Goal: Transaction & Acquisition: Obtain resource

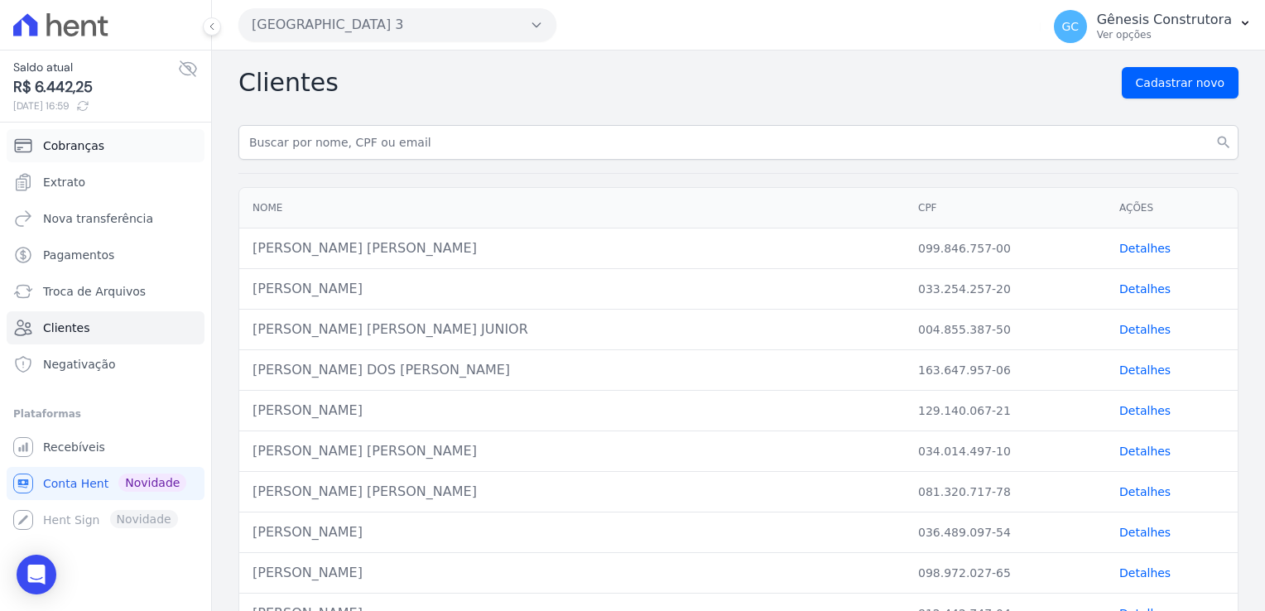
click at [118, 146] on link "Cobranças" at bounding box center [106, 145] width 198 height 33
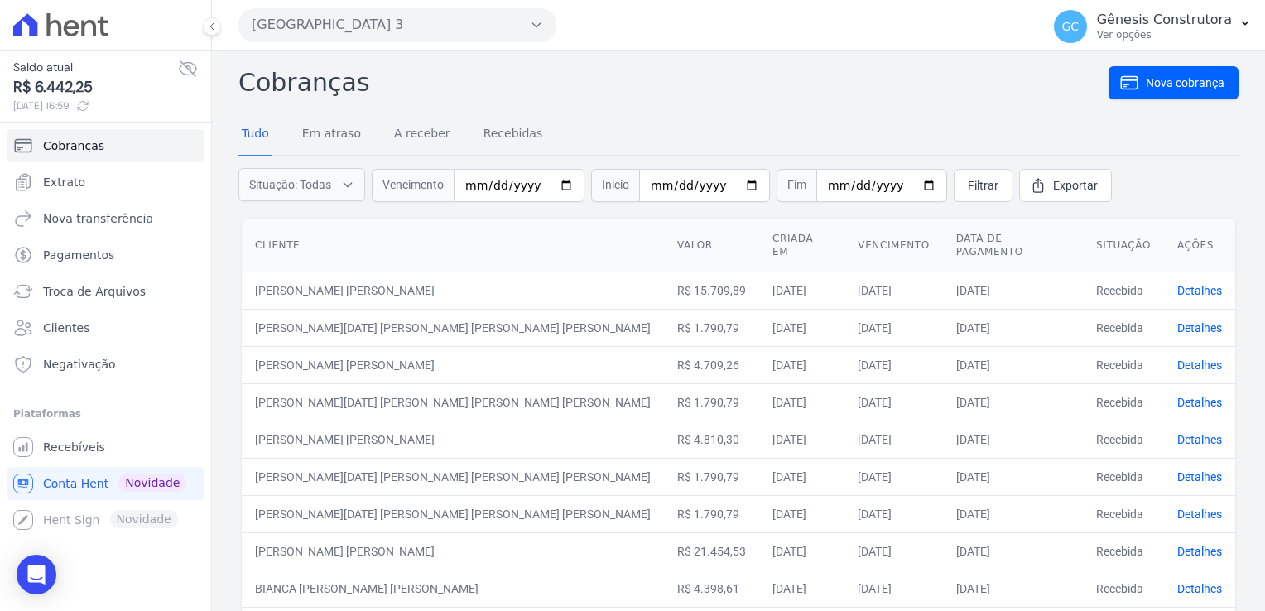
drag, startPoint x: 450, startPoint y: 201, endPoint x: 462, endPoint y: 191, distance: 15.3
click at [458, 194] on form "Situação: Todas Em atraso A receber Recebidas Canceladas Vencimento Início Fim …" at bounding box center [738, 186] width 1000 height 60
click at [463, 190] on input "date" at bounding box center [519, 185] width 131 height 33
type input "[DATE]"
click at [953, 184] on link "Filtrar" at bounding box center [982, 185] width 59 height 33
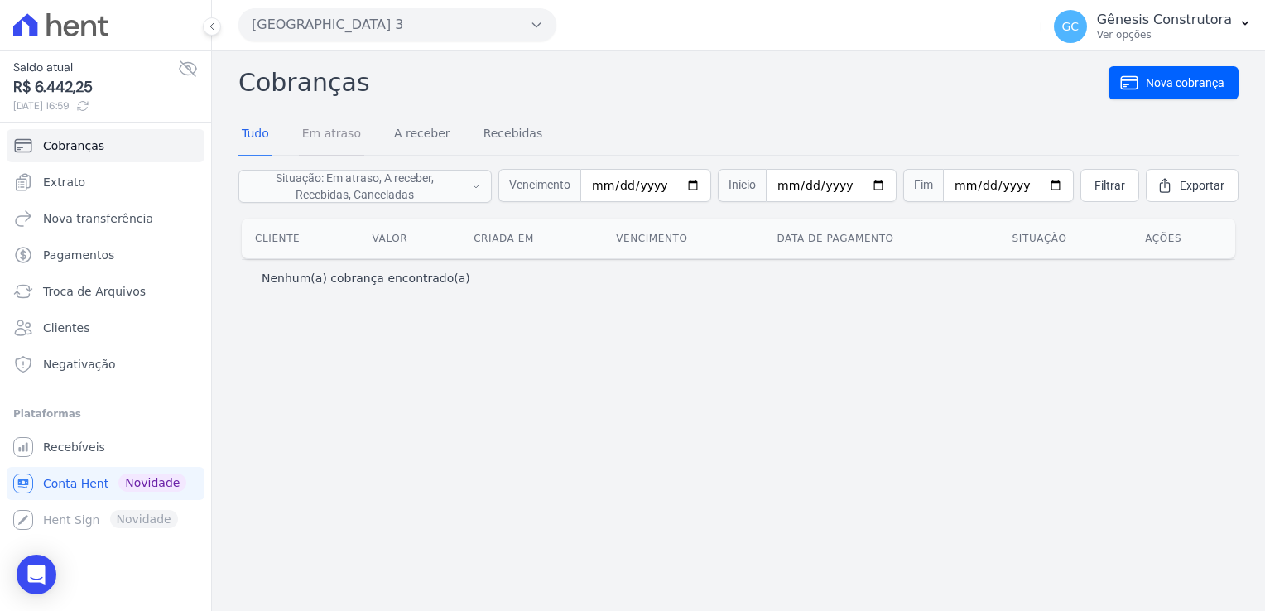
click at [351, 132] on link "Em atraso" at bounding box center [331, 134] width 65 height 43
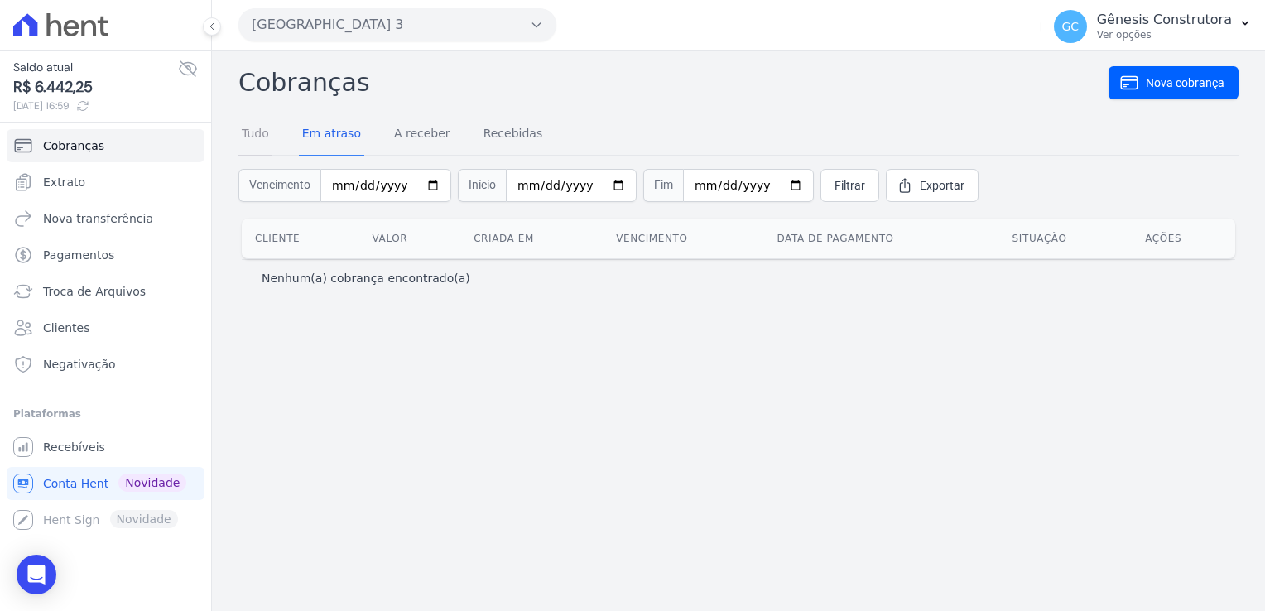
click at [252, 137] on link "Tudo" at bounding box center [255, 134] width 34 height 43
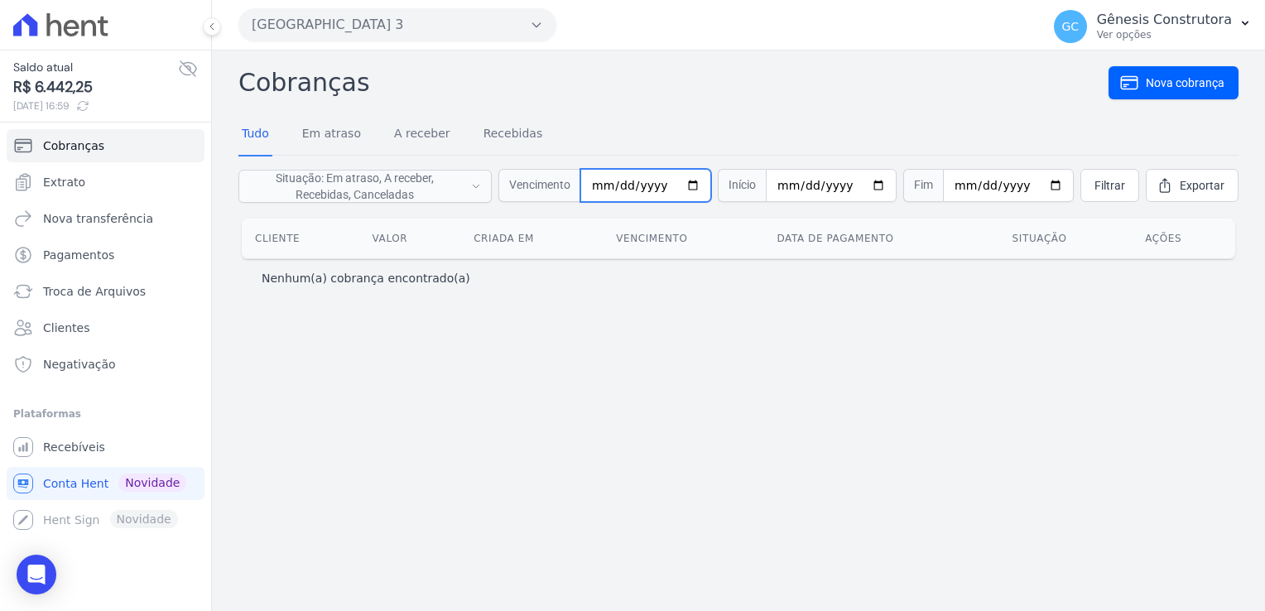
click at [667, 184] on input "[DATE]" at bounding box center [645, 185] width 131 height 33
click at [491, 26] on button "[GEOGRAPHIC_DATA] 3" at bounding box center [397, 24] width 318 height 33
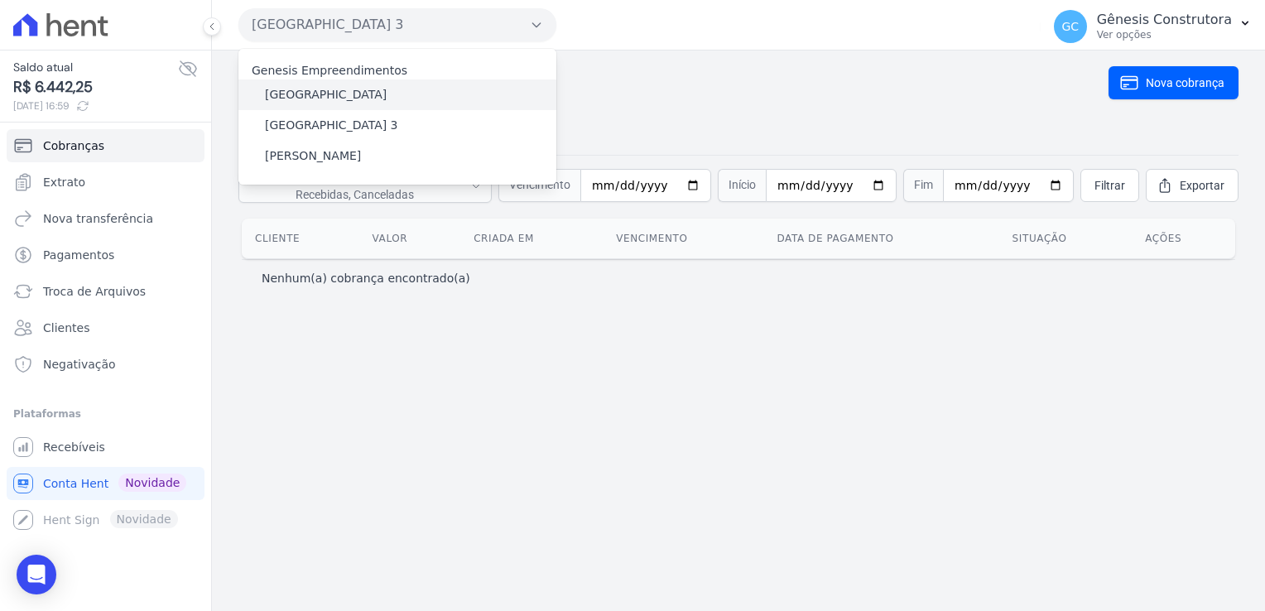
click at [396, 81] on div "[GEOGRAPHIC_DATA]" at bounding box center [397, 94] width 318 height 31
click at [349, 89] on label "[GEOGRAPHIC_DATA]" at bounding box center [326, 94] width 122 height 17
click at [0, 0] on input "[GEOGRAPHIC_DATA]" at bounding box center [0, 0] width 0 height 0
click at [344, 92] on label "[GEOGRAPHIC_DATA]" at bounding box center [326, 94] width 122 height 17
click at [0, 0] on input "[GEOGRAPHIC_DATA]" at bounding box center [0, 0] width 0 height 0
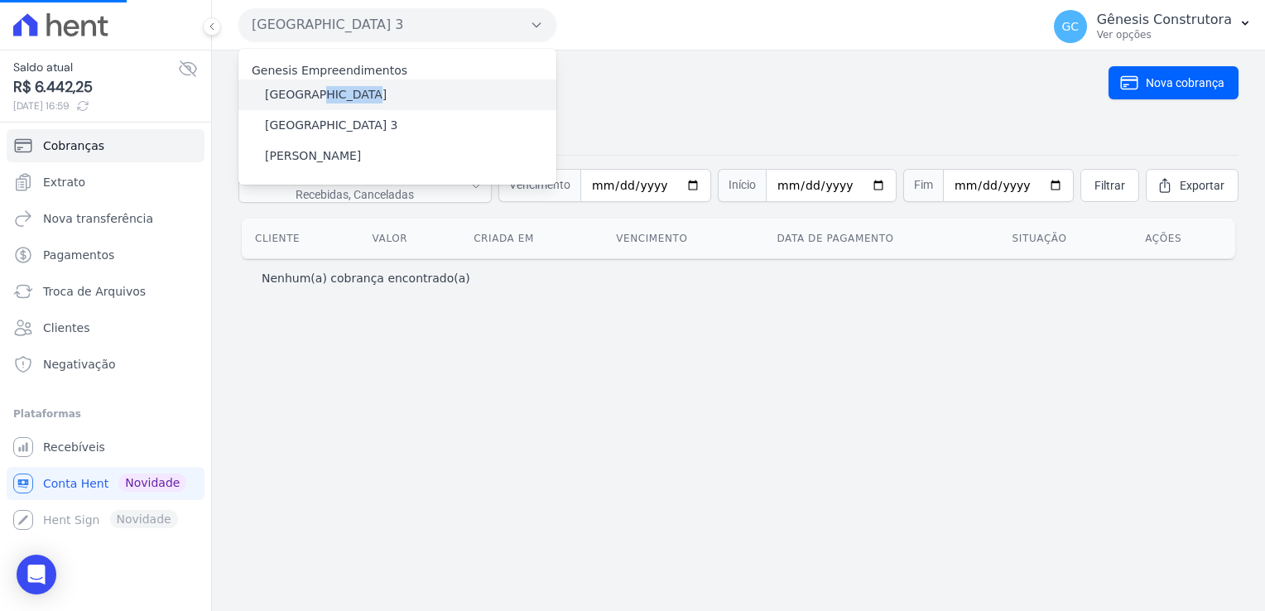
click at [344, 92] on label "[GEOGRAPHIC_DATA]" at bounding box center [326, 94] width 122 height 17
click at [0, 0] on input "[GEOGRAPHIC_DATA]" at bounding box center [0, 0] width 0 height 0
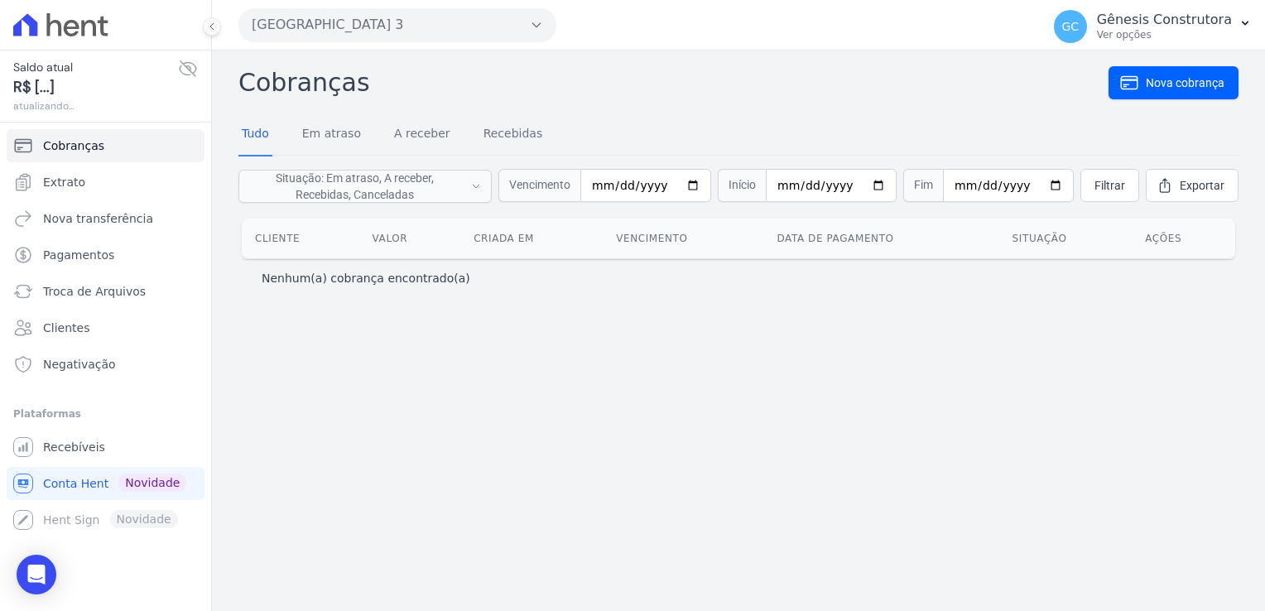
click at [414, 28] on button "[GEOGRAPHIC_DATA] 3" at bounding box center [397, 24] width 318 height 33
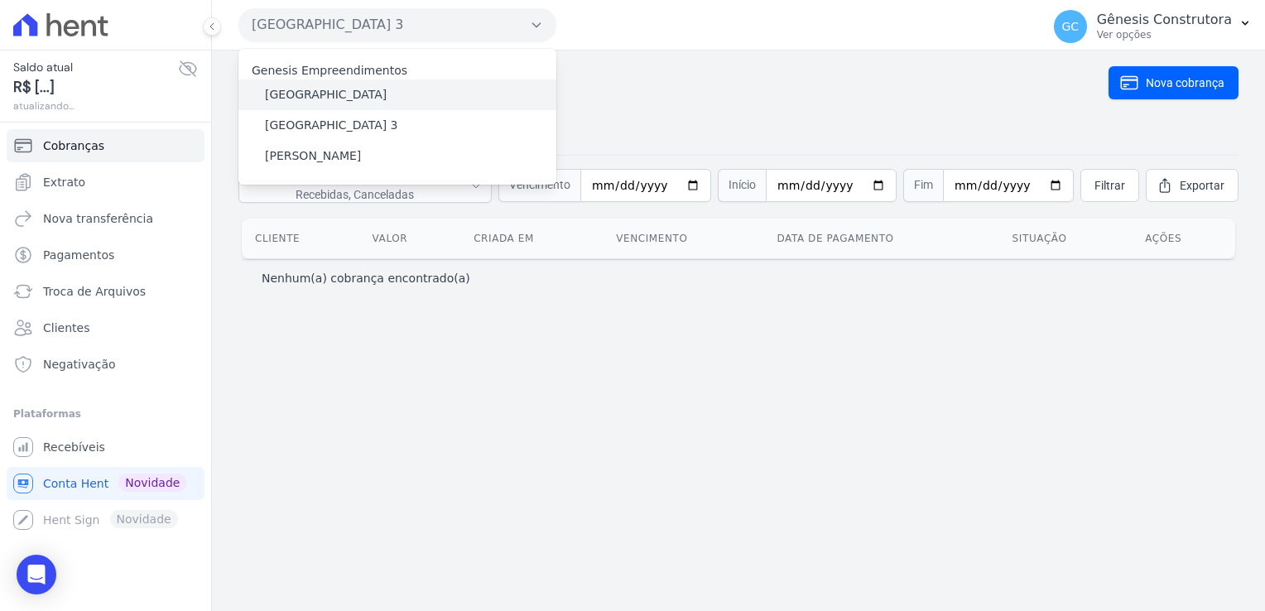
click at [334, 98] on label "[GEOGRAPHIC_DATA]" at bounding box center [326, 94] width 122 height 17
click at [0, 0] on input "[GEOGRAPHIC_DATA]" at bounding box center [0, 0] width 0 height 0
click at [334, 98] on label "[GEOGRAPHIC_DATA]" at bounding box center [326, 94] width 122 height 17
click at [0, 0] on input "[GEOGRAPHIC_DATA]" at bounding box center [0, 0] width 0 height 0
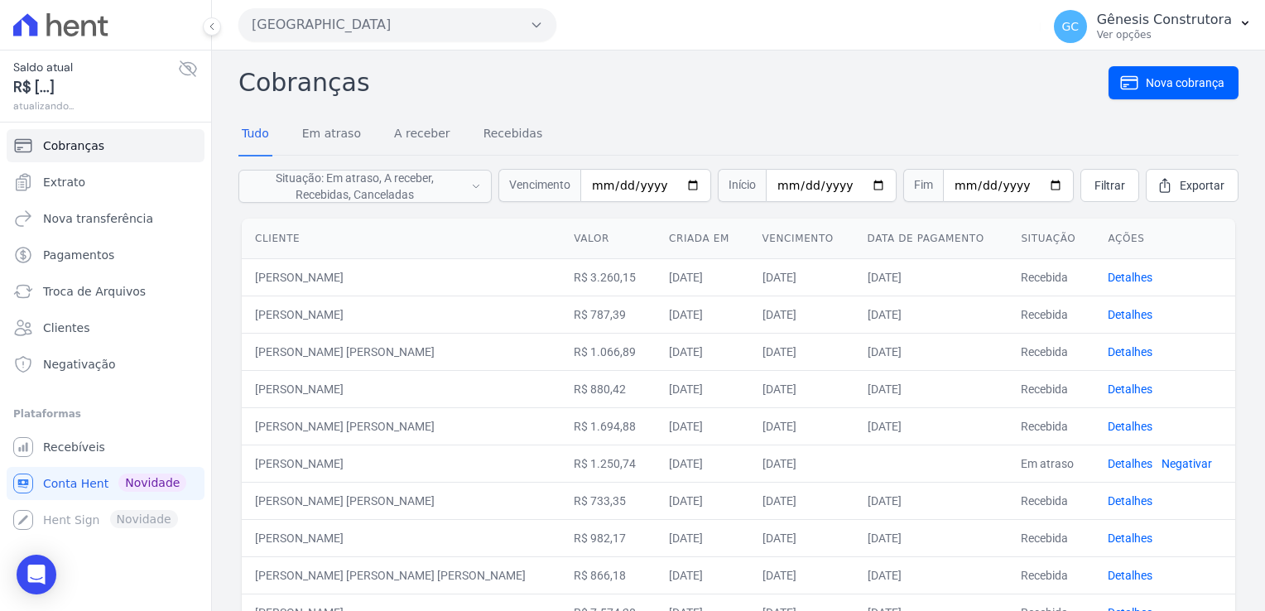
click at [334, 98] on h2 "Cobranças" at bounding box center [673, 82] width 870 height 37
drag, startPoint x: 334, startPoint y: 98, endPoint x: 579, endPoint y: 52, distance: 249.2
click at [582, 49] on div "Estação Nogueira Genesis Empreendimentos Estação Nogueira Estação Nogueira 3 HI…" at bounding box center [635, 24] width 795 height 51
click at [1111, 463] on link "Detalhes" at bounding box center [1129, 463] width 45 height 13
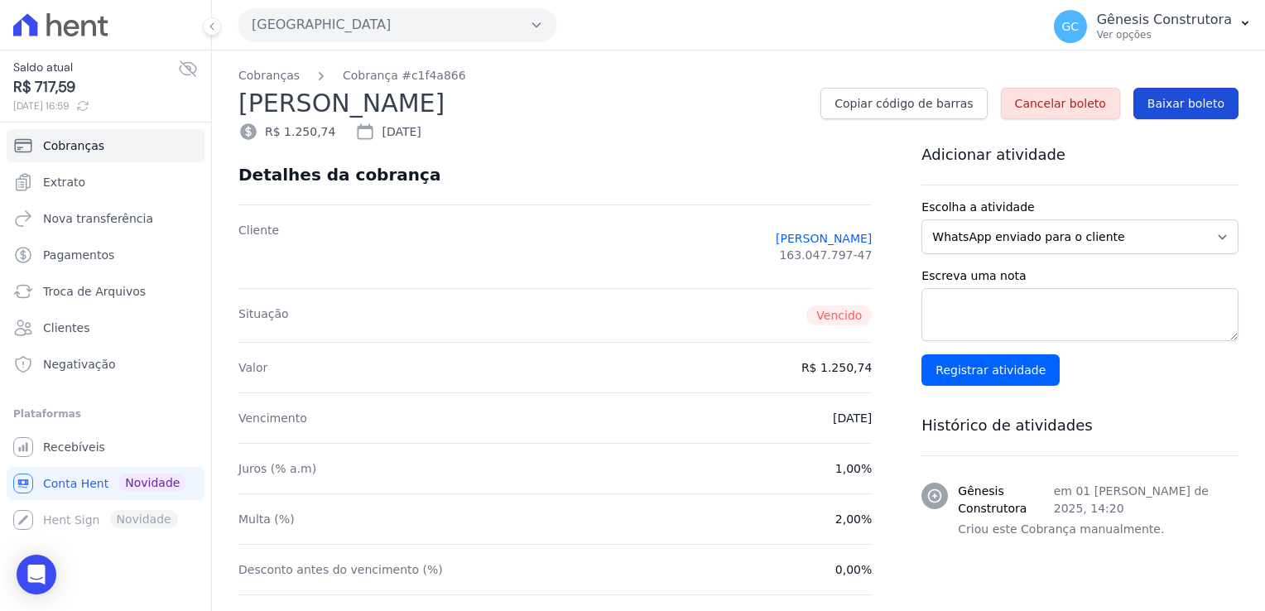
click at [1153, 109] on span "Baixar boleto" at bounding box center [1185, 103] width 77 height 17
